Goal: Check status

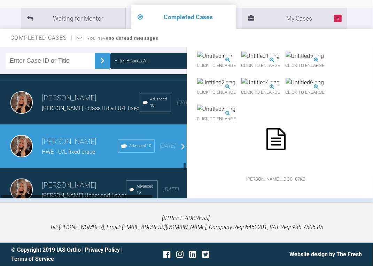
scroll to position [2781, 0]
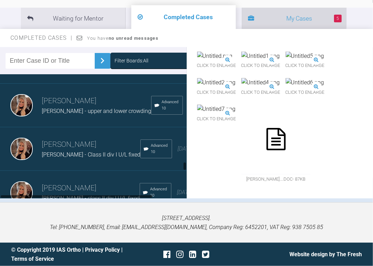
click at [254, 15] on span at bounding box center [251, 19] width 6 height 10
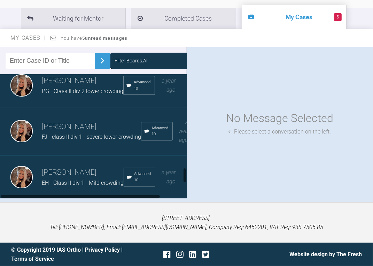
scroll to position [821, 0]
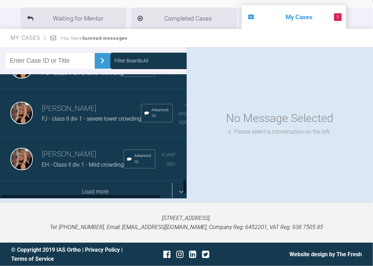
click at [80, 181] on div "Load more" at bounding box center [95, 192] width 191 height 22
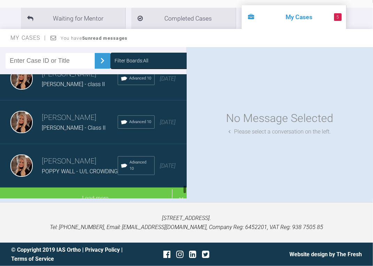
scroll to position [1722, 0]
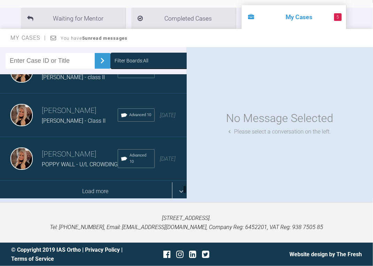
click at [61, 180] on div "Load more" at bounding box center [95, 191] width 191 height 22
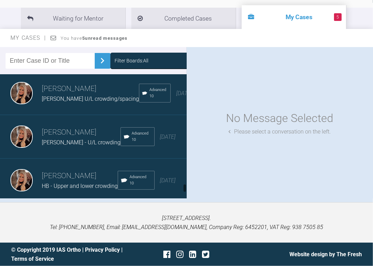
scroll to position [2017, 0]
click at [82, 96] on div "[PERSON_NAME] [PERSON_NAME] U/L crowding/spacing Advanced 10 [DATE]" at bounding box center [95, 92] width 191 height 43
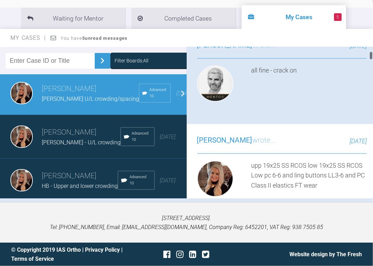
scroll to position [390, 0]
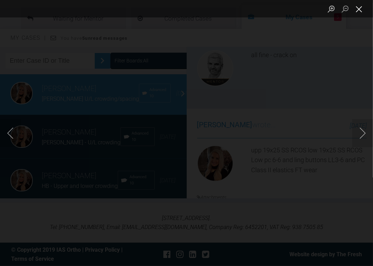
click at [361, 10] on button "Close lightbox" at bounding box center [359, 9] width 14 height 12
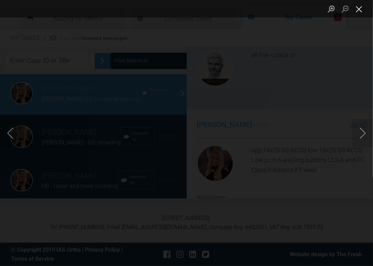
click at [359, 4] on button "Close lightbox" at bounding box center [359, 9] width 14 height 12
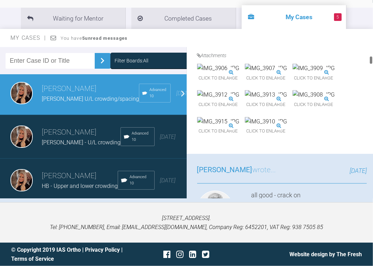
scroll to position [835, 0]
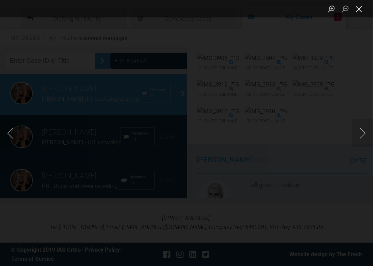
click at [359, 6] on button "Close lightbox" at bounding box center [359, 9] width 14 height 12
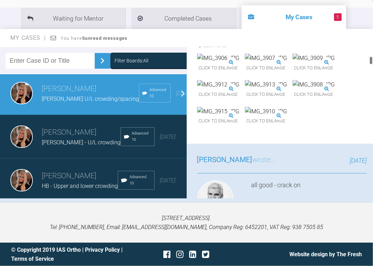
scroll to position [863, 0]
